Goal: Find specific page/section: Find specific page/section

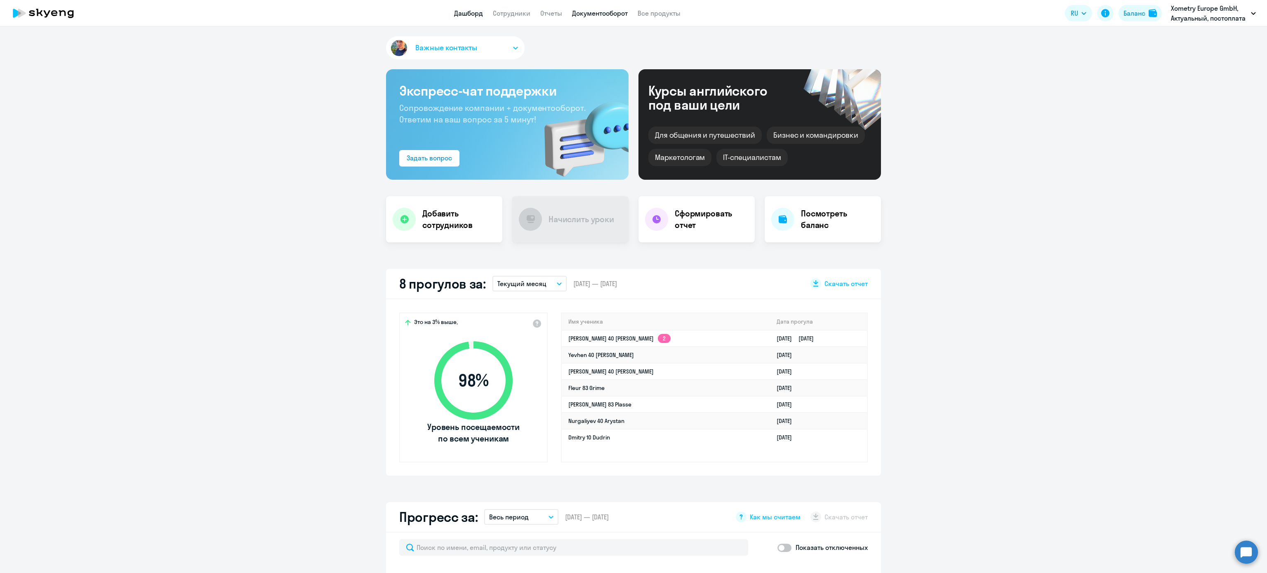
click at [584, 16] on link "Документооборот" at bounding box center [600, 13] width 56 height 8
click at [521, 17] on link "Сотрудники" at bounding box center [512, 13] width 38 height 8
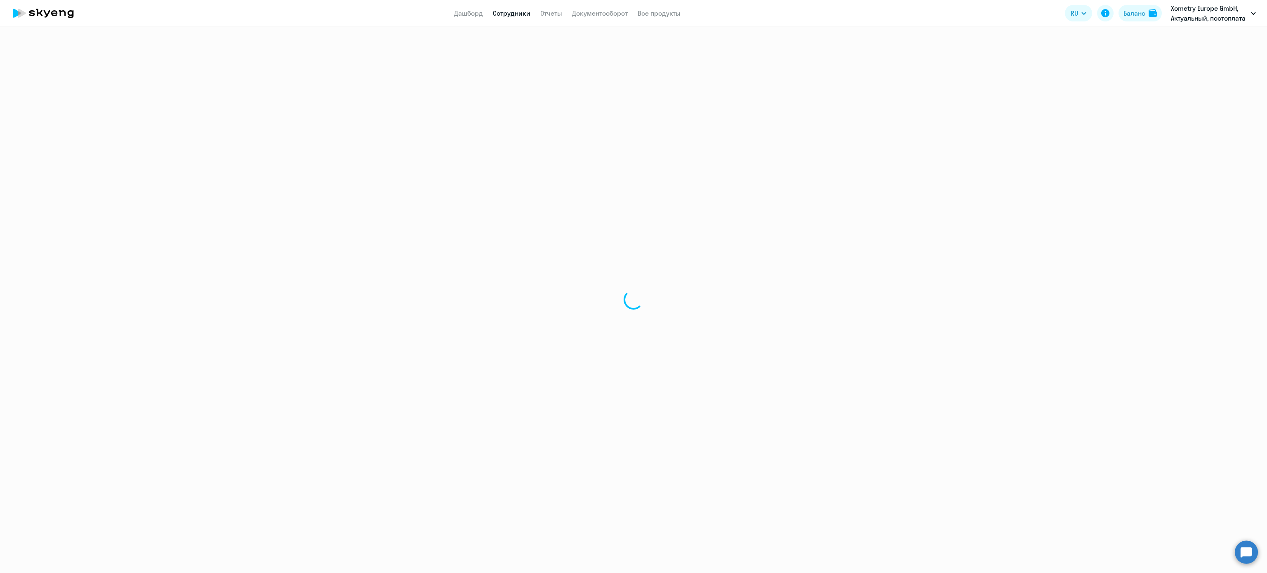
select select "30"
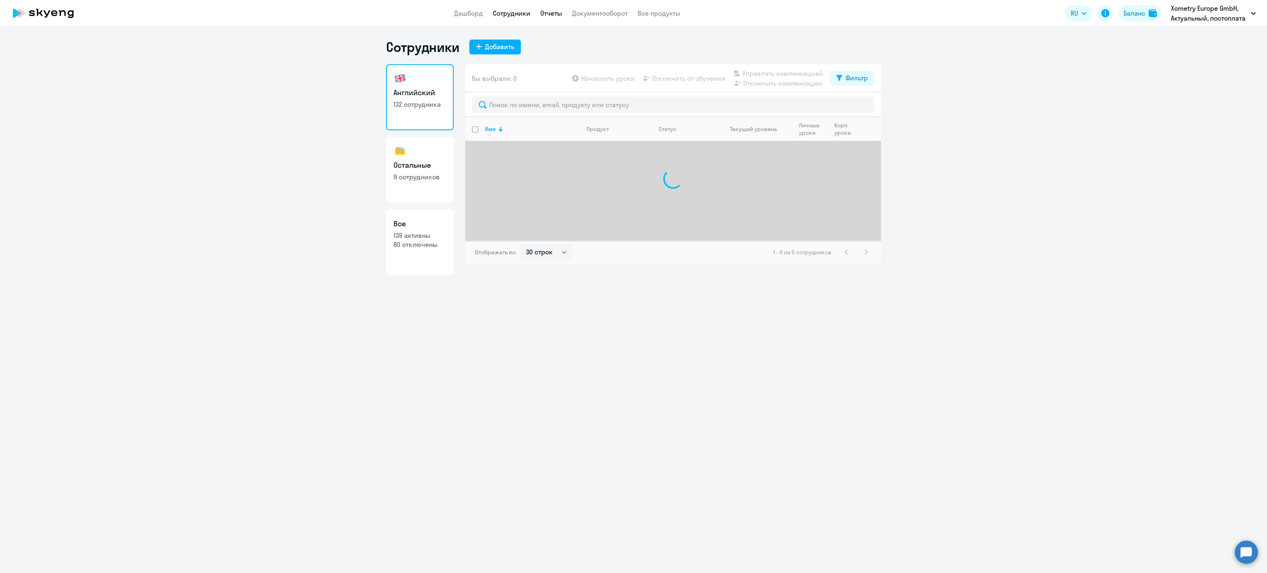
click at [543, 12] on link "Отчеты" at bounding box center [551, 13] width 22 height 8
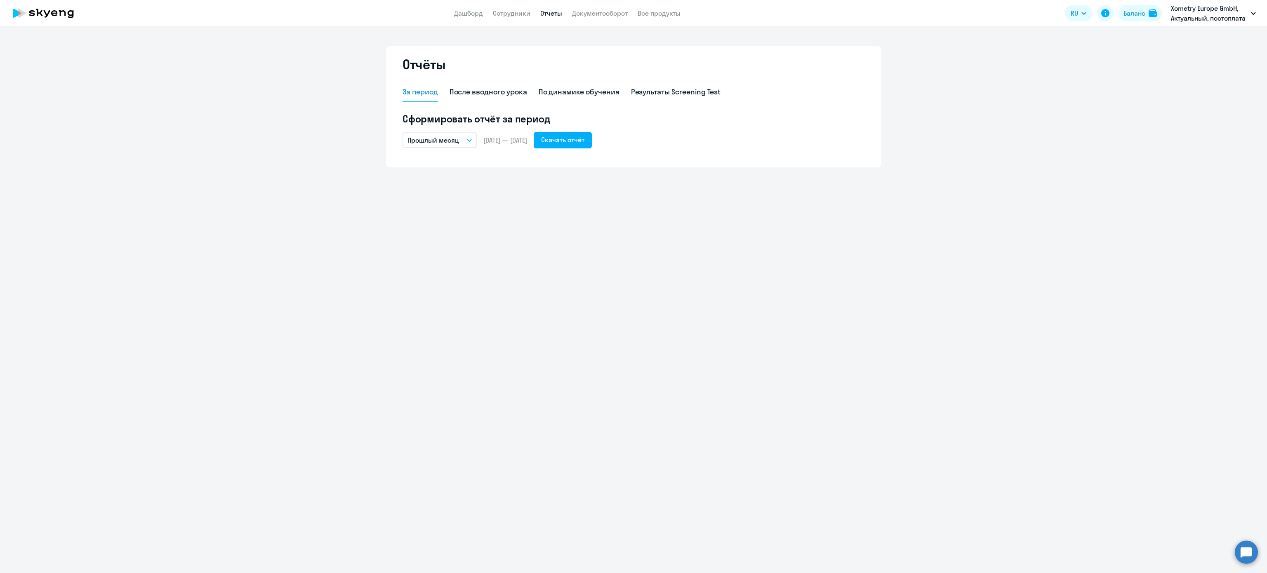
click at [613, 331] on div "Отчёты За период После вводного урока По динамике обучения Результаты Screening…" at bounding box center [633, 299] width 1267 height 547
click at [504, 17] on link "Сотрудники" at bounding box center [512, 13] width 38 height 8
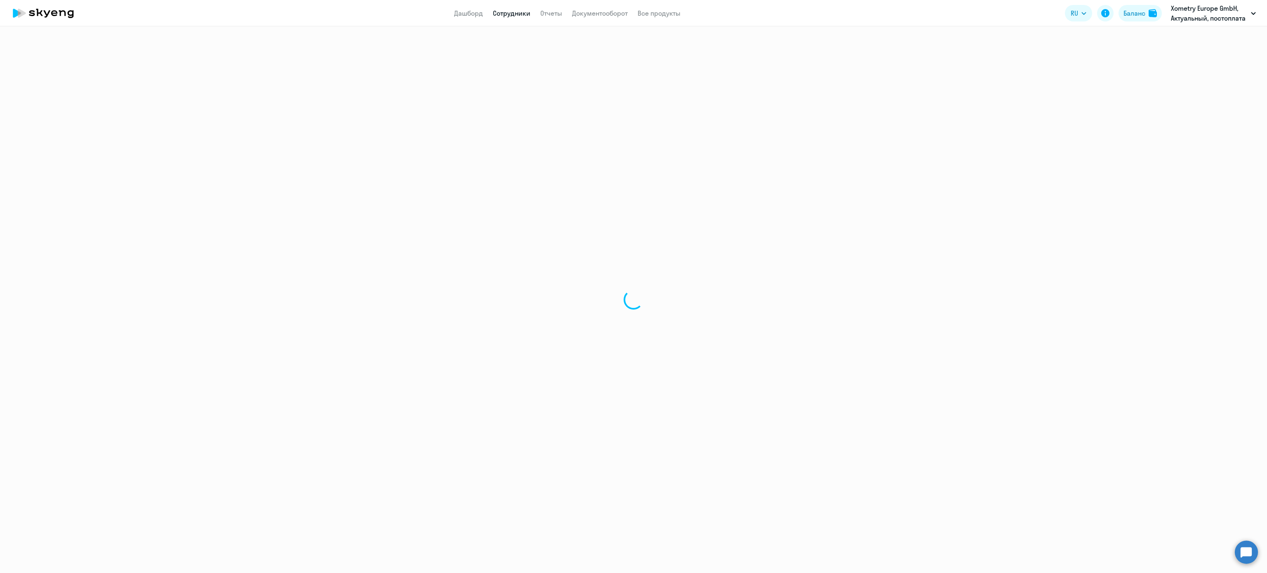
select select "30"
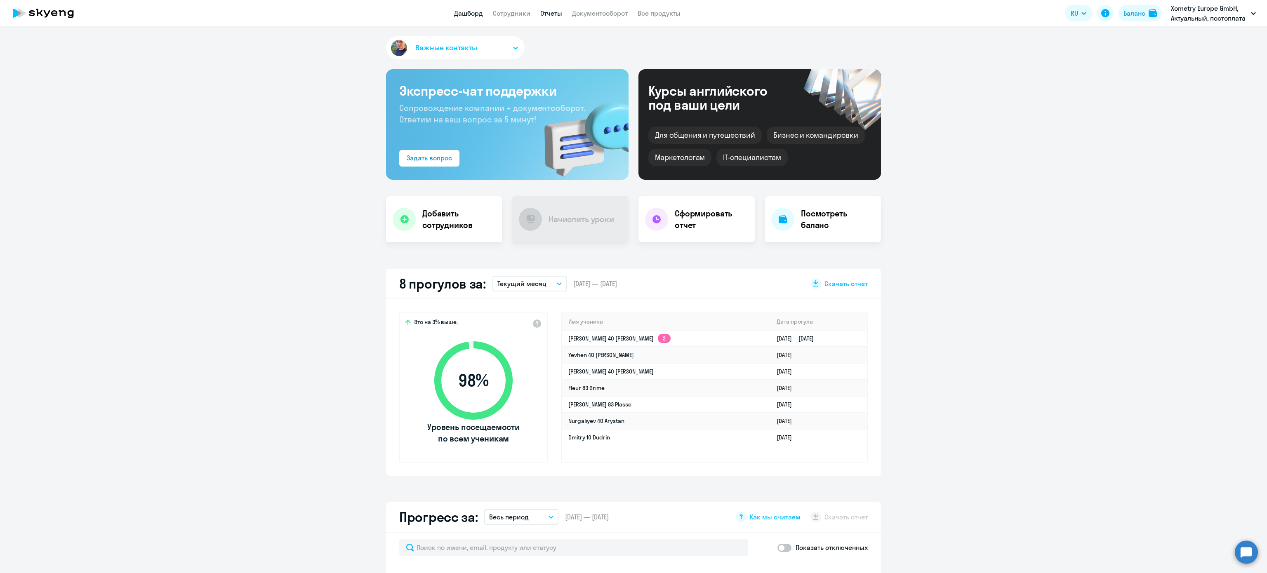
click at [545, 16] on link "Отчеты" at bounding box center [551, 13] width 22 height 8
